Goal: Task Accomplishment & Management: Complete application form

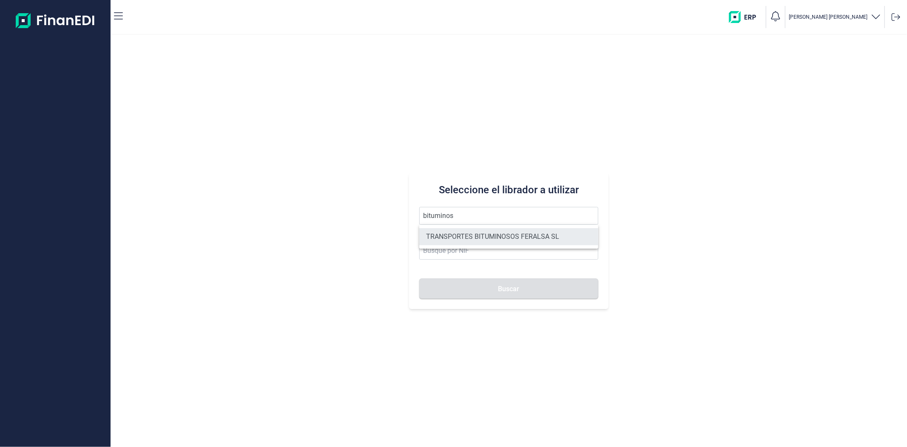
click at [476, 237] on li "TRANSPORTES BITUMINOSOS FERALSA SL" at bounding box center [508, 236] width 179 height 17
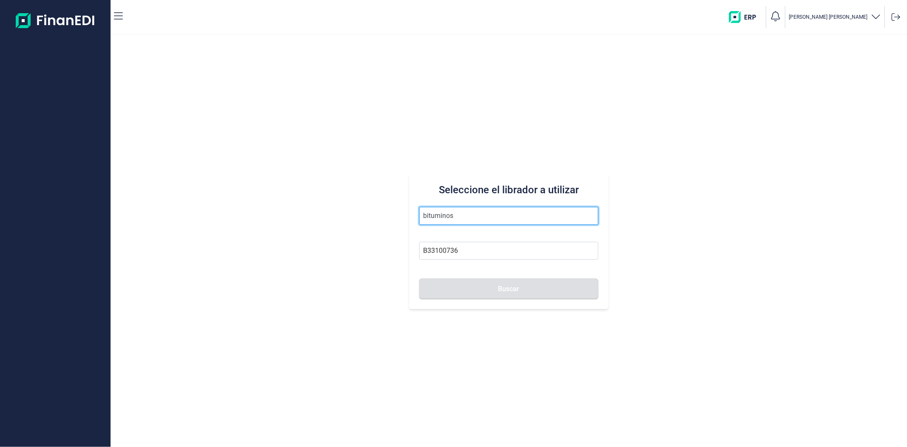
type input "TRANSPORTES BITUMINOSOS FERALSA SL"
type input "B33100736"
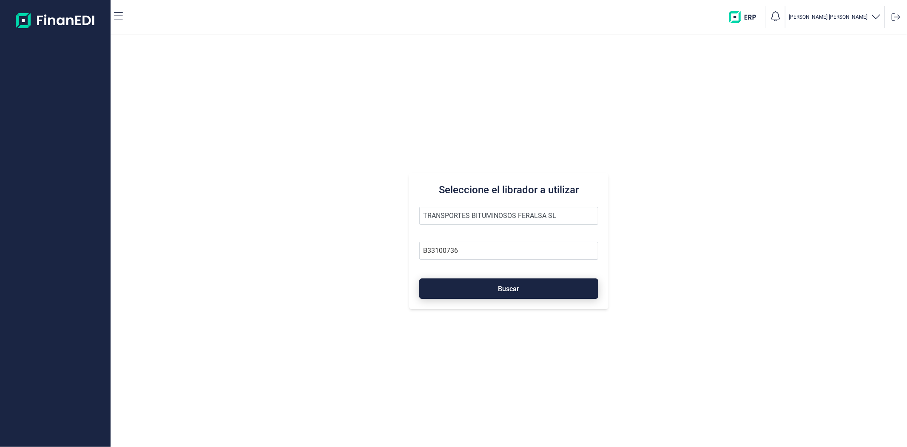
click at [483, 292] on button "Buscar" at bounding box center [508, 288] width 179 height 20
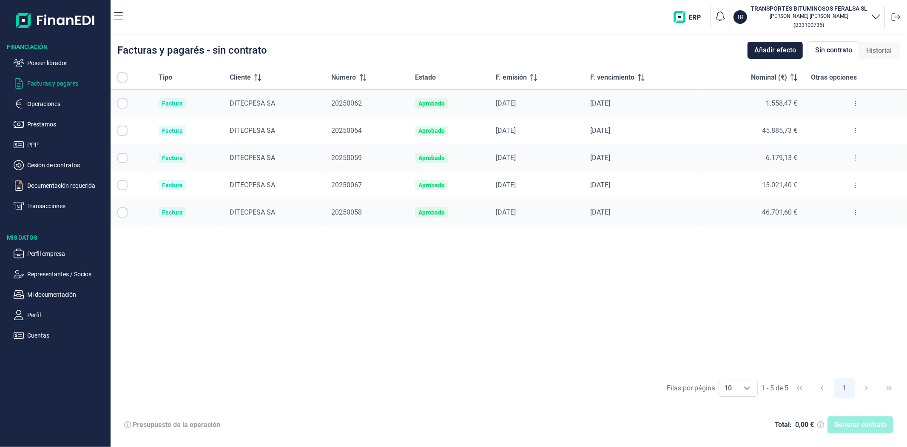
checkbox input "true"
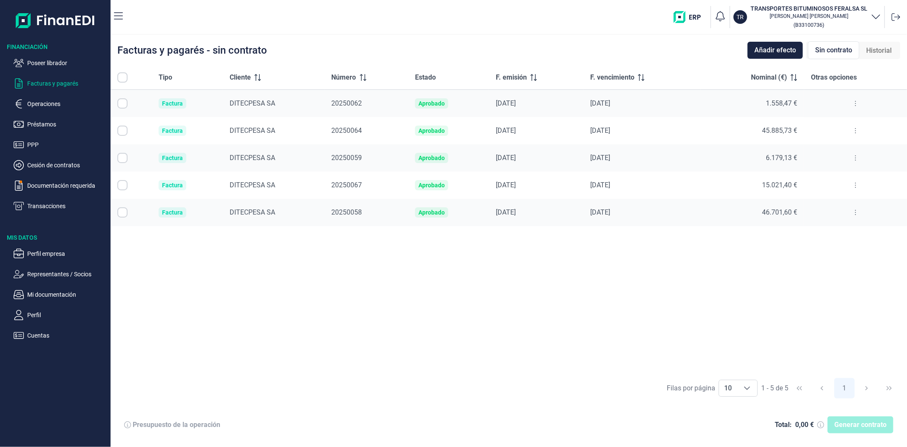
checkbox input "true"
click at [125, 426] on icon at bounding box center [127, 424] width 7 height 7
click at [127, 423] on icon at bounding box center [127, 424] width 7 height 7
click at [128, 422] on icon at bounding box center [127, 424] width 7 height 7
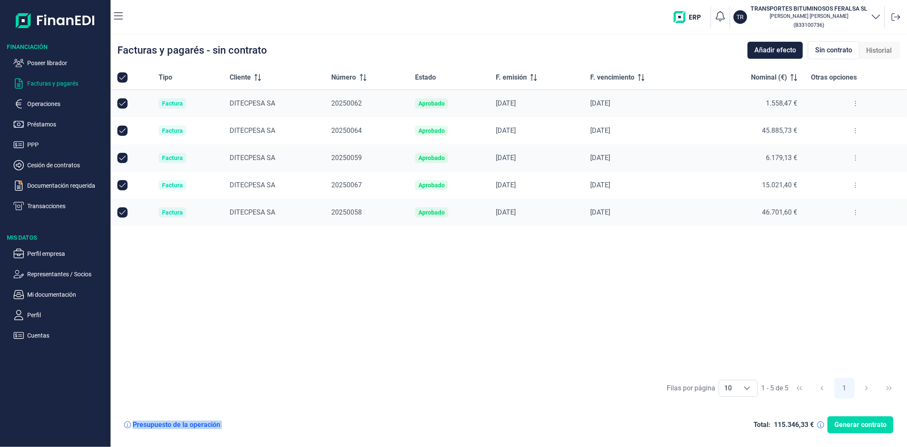
click at [128, 422] on icon at bounding box center [127, 424] width 7 height 7
drag, startPoint x: 378, startPoint y: 397, endPoint x: 164, endPoint y: 411, distance: 214.1
click at [368, 400] on div "Filas por página 10 10 10 1 - 5 de 5 1" at bounding box center [509, 387] width 797 height 29
click at [128, 424] on icon at bounding box center [127, 424] width 7 height 7
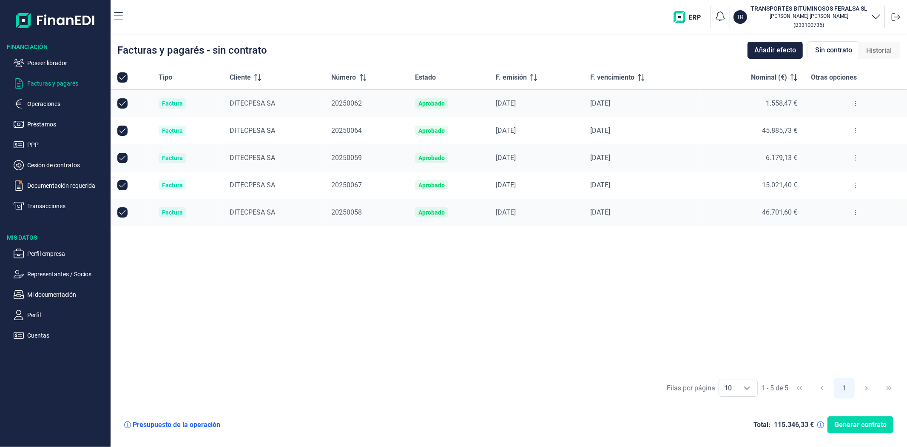
click at [128, 424] on icon at bounding box center [127, 424] width 7 height 7
click at [497, 394] on div "Filas por página 10 10 10 1 - 5 de 5 1" at bounding box center [509, 387] width 797 height 29
click at [598, 296] on div "Tipo Cliente Número Estado F. emisión F. vencimiento Nominal (€) Otras opciones…" at bounding box center [509, 220] width 797 height 308
click at [818, 313] on div "Tipo Cliente Número Estado F. emisión F. vencimiento Nominal (€) Otras opciones…" at bounding box center [509, 220] width 797 height 308
click at [348, 295] on div "Tipo Cliente Número Estado F. emisión F. vencimiento Nominal (€) Otras opciones…" at bounding box center [509, 220] width 797 height 308
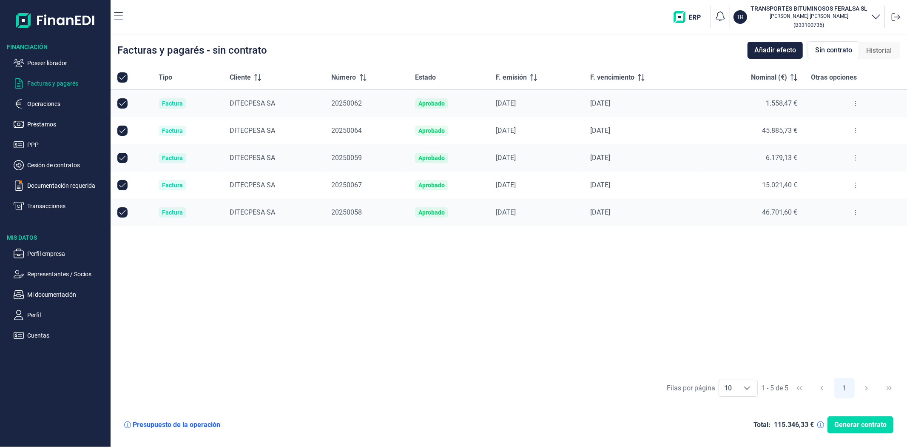
click at [744, 277] on div "Tipo Cliente Número Estado F. emisión F. vencimiento Nominal (€) Otras opciones…" at bounding box center [509, 220] width 797 height 308
click at [542, 287] on div "Tipo Cliente Número Estado F. emisión F. vencimiento Nominal (€) Otras opciones…" at bounding box center [509, 220] width 797 height 308
click at [535, 305] on div "Tipo Cliente Número Estado F. emisión F. vencimiento Nominal (€) Otras opciones…" at bounding box center [509, 220] width 797 height 308
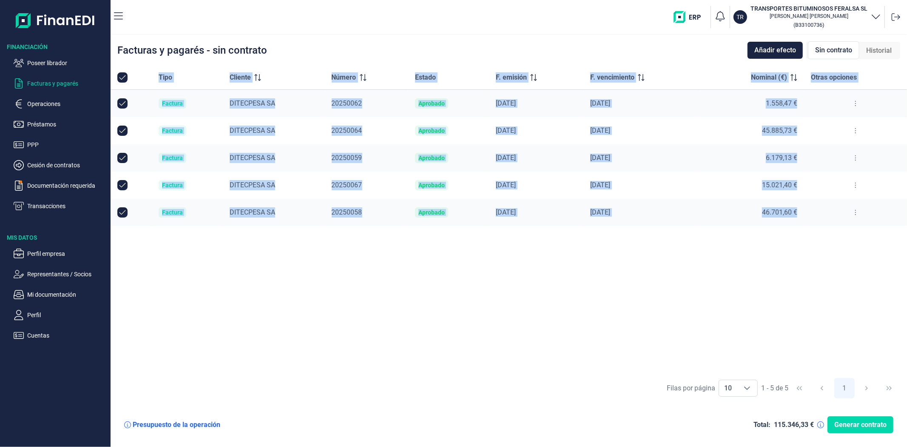
click at [535, 305] on div "Tipo Cliente Número Estado F. emisión F. vencimiento Nominal (€) Otras opciones…" at bounding box center [509, 220] width 797 height 308
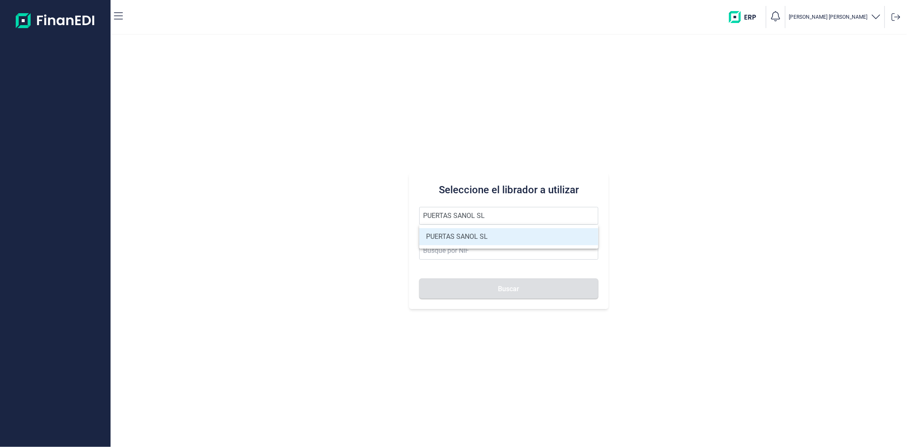
type input "PUERTAS SANOL SL"
click at [459, 240] on li "PUERTAS SANOL SL" at bounding box center [508, 236] width 179 height 17
type input "B73919813"
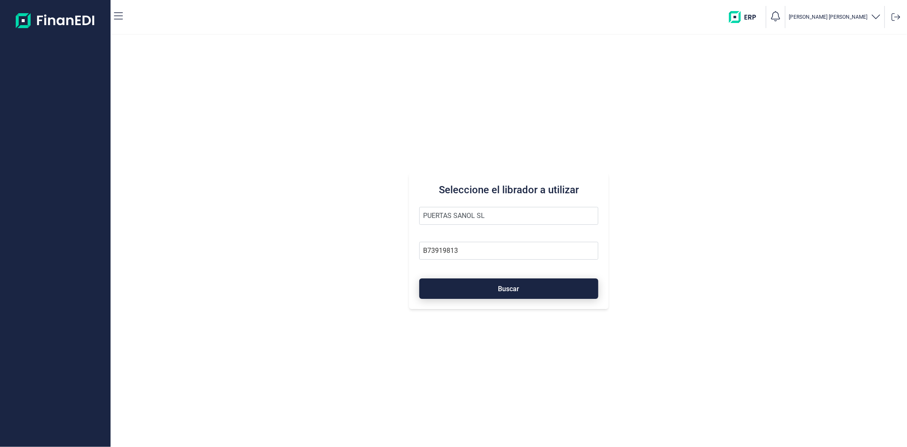
click at [460, 294] on button "Buscar" at bounding box center [508, 288] width 179 height 20
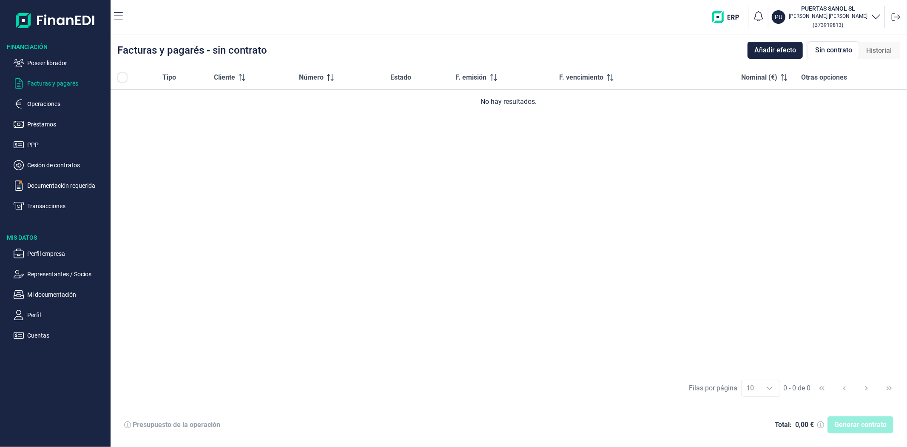
click at [845, 165] on div "Tipo Cliente Número Estado F. emisión F. vencimiento Nominal (€) Otras opciones…" at bounding box center [509, 220] width 797 height 308
click at [49, 292] on p "Mi documentación" at bounding box center [67, 294] width 80 height 10
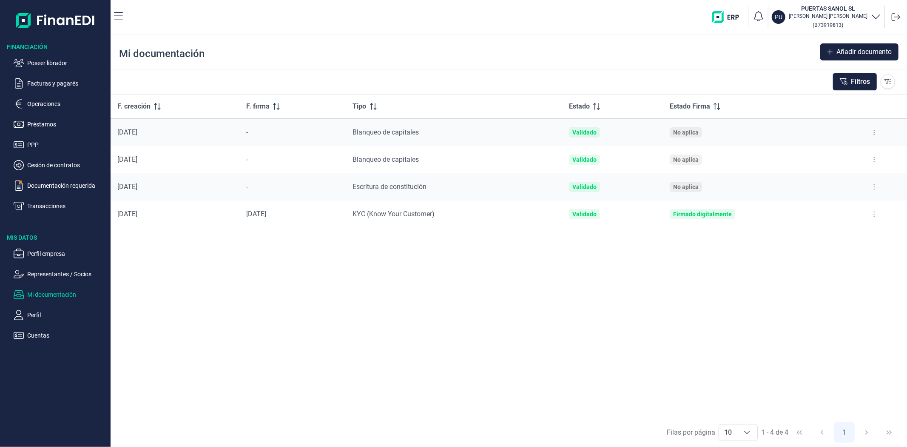
click at [874, 189] on icon at bounding box center [875, 186] width 2 height 7
click at [839, 211] on span "Ver documento" at bounding box center [823, 208] width 40 height 9
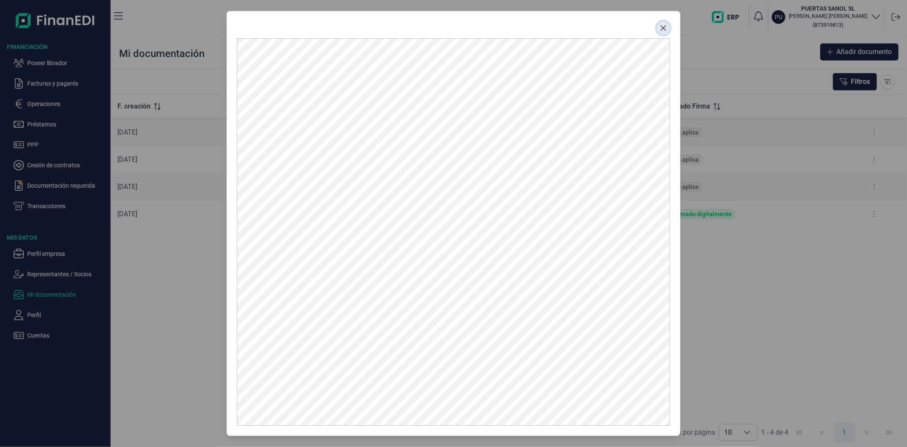
click at [662, 25] on icon "Close" at bounding box center [663, 28] width 7 height 7
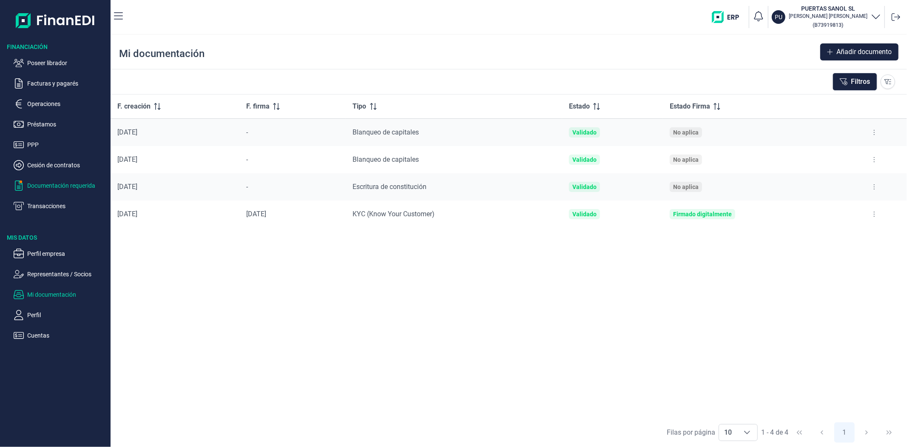
click at [58, 188] on p "Documentación requerida" at bounding box center [67, 185] width 80 height 10
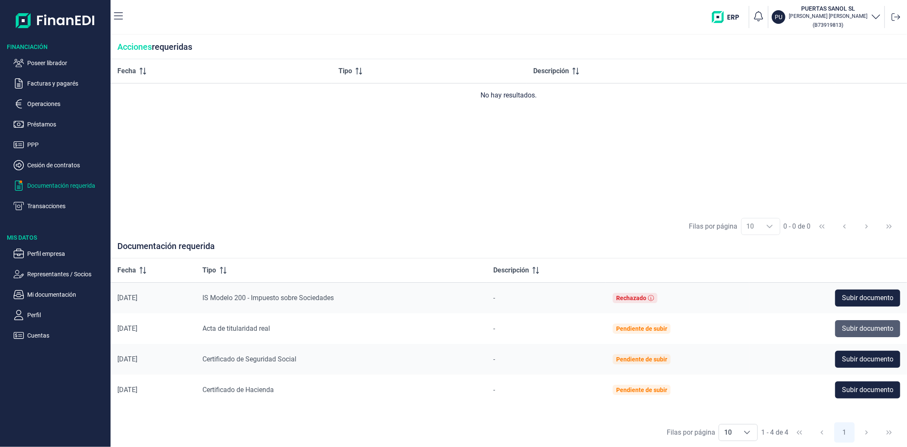
click at [870, 325] on span "Subir documento" at bounding box center [867, 328] width 51 height 10
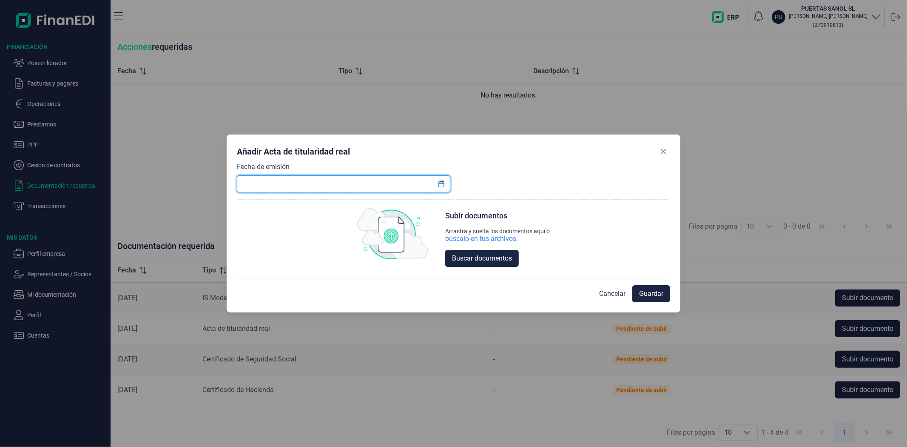
click at [400, 176] on input "text" at bounding box center [343, 183] width 213 height 17
type input "[DATE]"
click at [513, 238] on div "búscalo en tus archivos." at bounding box center [481, 238] width 73 height 9
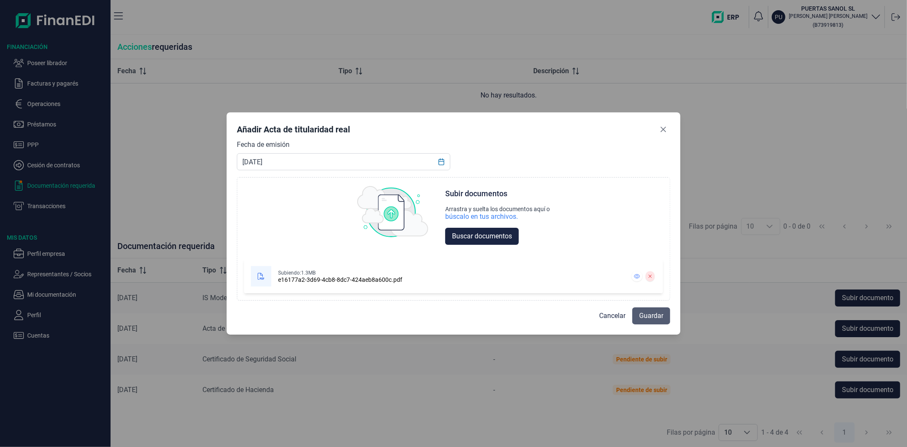
click at [651, 323] on button "Guardar" at bounding box center [652, 315] width 38 height 17
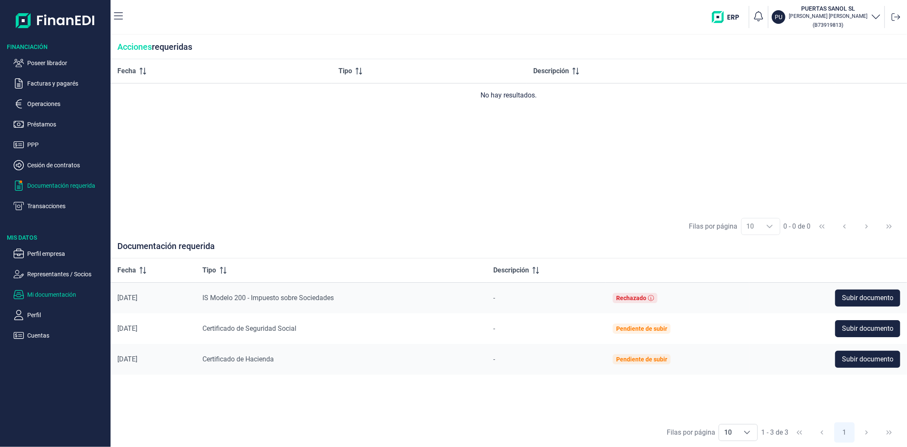
drag, startPoint x: 54, startPoint y: 294, endPoint x: 60, endPoint y: 294, distance: 5.1
click at [55, 294] on p "Mi documentación" at bounding box center [67, 294] width 80 height 10
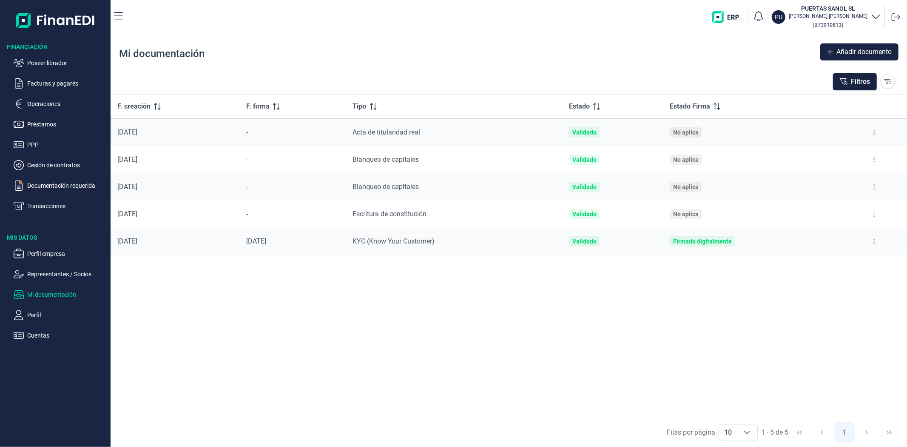
click at [875, 134] on icon at bounding box center [875, 132] width 2 height 7
click at [850, 165] on span "Reenviar estado documento" at bounding box center [839, 169] width 74 height 9
click at [877, 132] on button at bounding box center [874, 133] width 15 height 14
click at [854, 153] on li "Ver documento" at bounding box center [834, 153] width 97 height 15
click at [837, 155] on span "Ver documento" at bounding box center [823, 153] width 40 height 9
